Goal: Find contact information: Find contact information

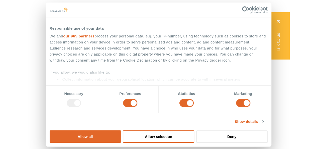
click at [238, 29] on span "Contact" at bounding box center [243, 26] width 16 height 6
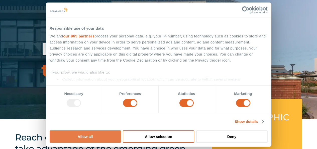
click at [121, 130] on button "Allow all" at bounding box center [85, 136] width 71 height 12
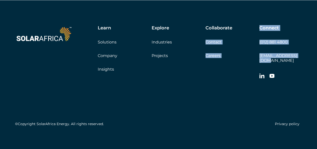
drag, startPoint x: 256, startPoint y: 55, endPoint x: 297, endPoint y: 58, distance: 40.5
click at [297, 57] on div "Learn Solutions Company Insights Explore Industries Projects Collaborate Contac…" at bounding box center [191, 53] width 221 height 56
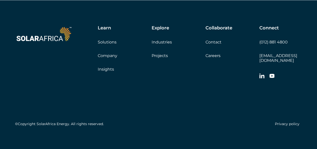
click at [295, 71] on div at bounding box center [280, 76] width 43 height 10
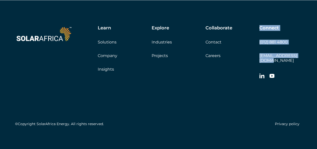
drag, startPoint x: 305, startPoint y: 55, endPoint x: 256, endPoint y: 60, distance: 48.9
click at [256, 60] on div "Learn Solutions Company Insights Explore Industries Projects Collaborate Contac…" at bounding box center [158, 76] width 317 height 153
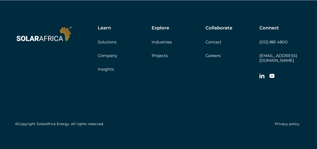
click at [278, 71] on div at bounding box center [280, 76] width 43 height 10
click at [264, 55] on link "[EMAIL_ADDRESS][DOMAIN_NAME]" at bounding box center [278, 58] width 38 height 10
